Goal: Task Accomplishment & Management: Complete application form

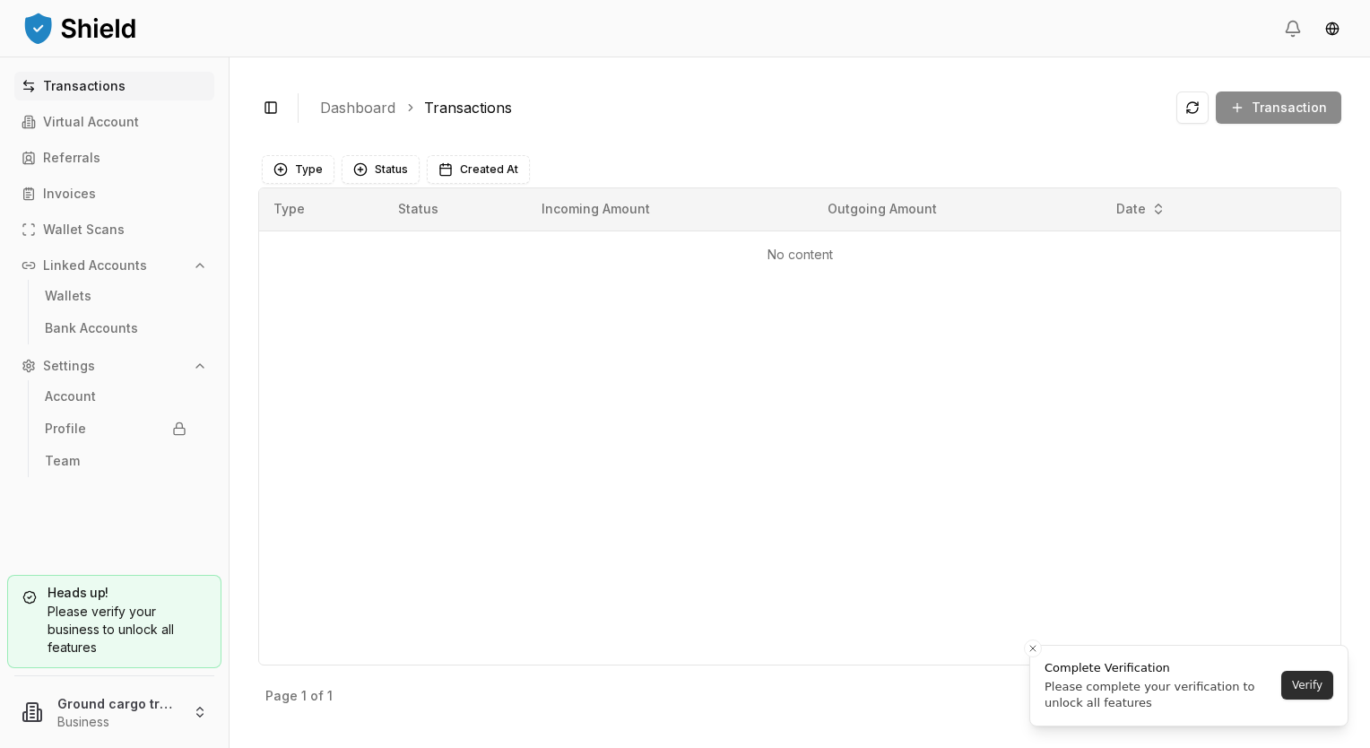
click at [1309, 687] on button "Verify" at bounding box center [1307, 685] width 52 height 29
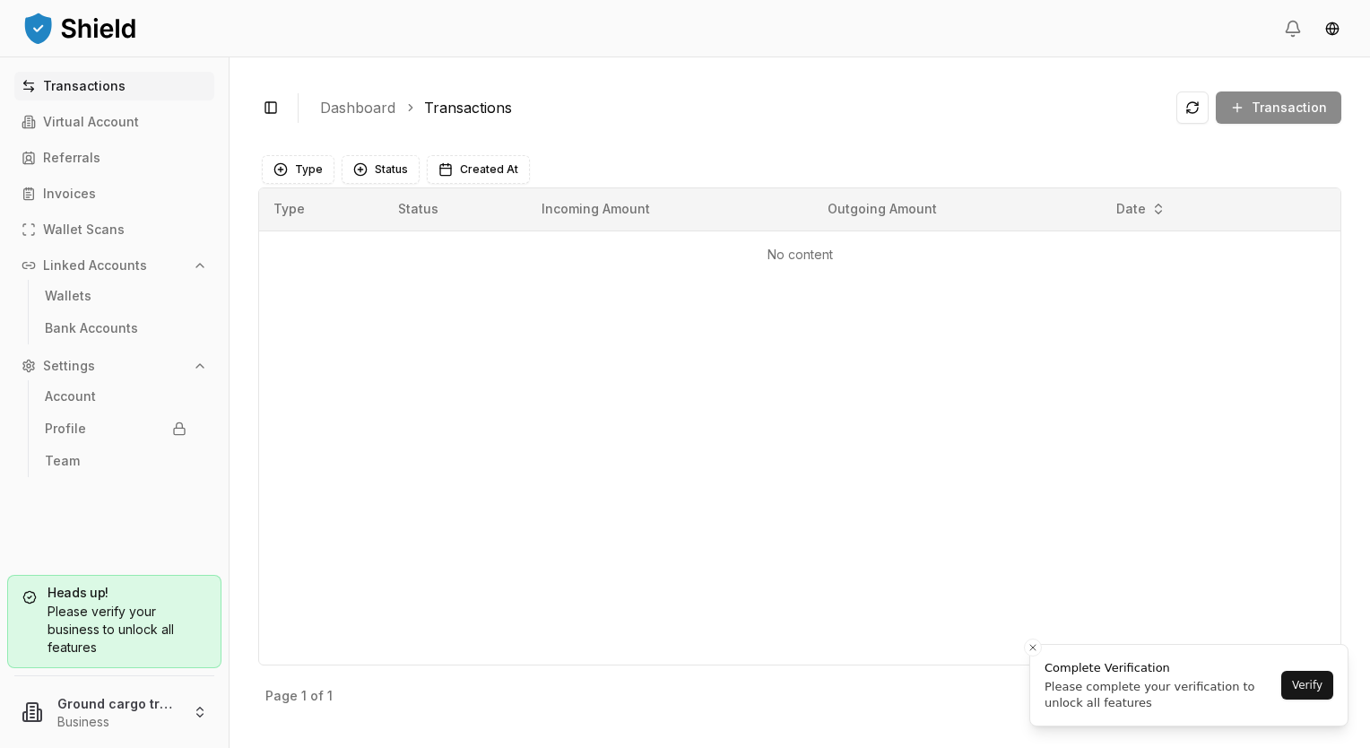
click at [117, 614] on div "Please verify your business to unlock all features" at bounding box center [114, 630] width 184 height 54
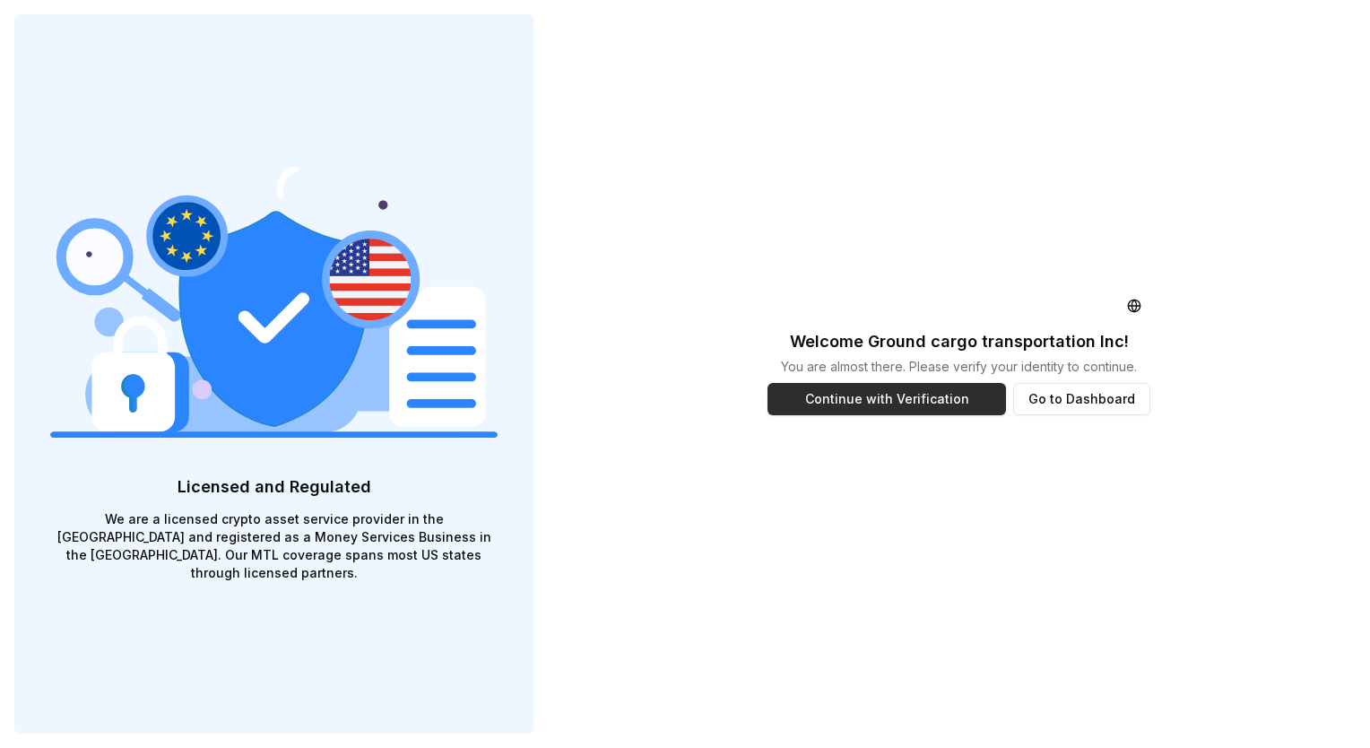
click at [875, 407] on button "Continue with Verification" at bounding box center [886, 399] width 238 height 32
click at [967, 400] on button "Continue with Verification" at bounding box center [886, 399] width 238 height 32
